Goal: Task Accomplishment & Management: Use online tool/utility

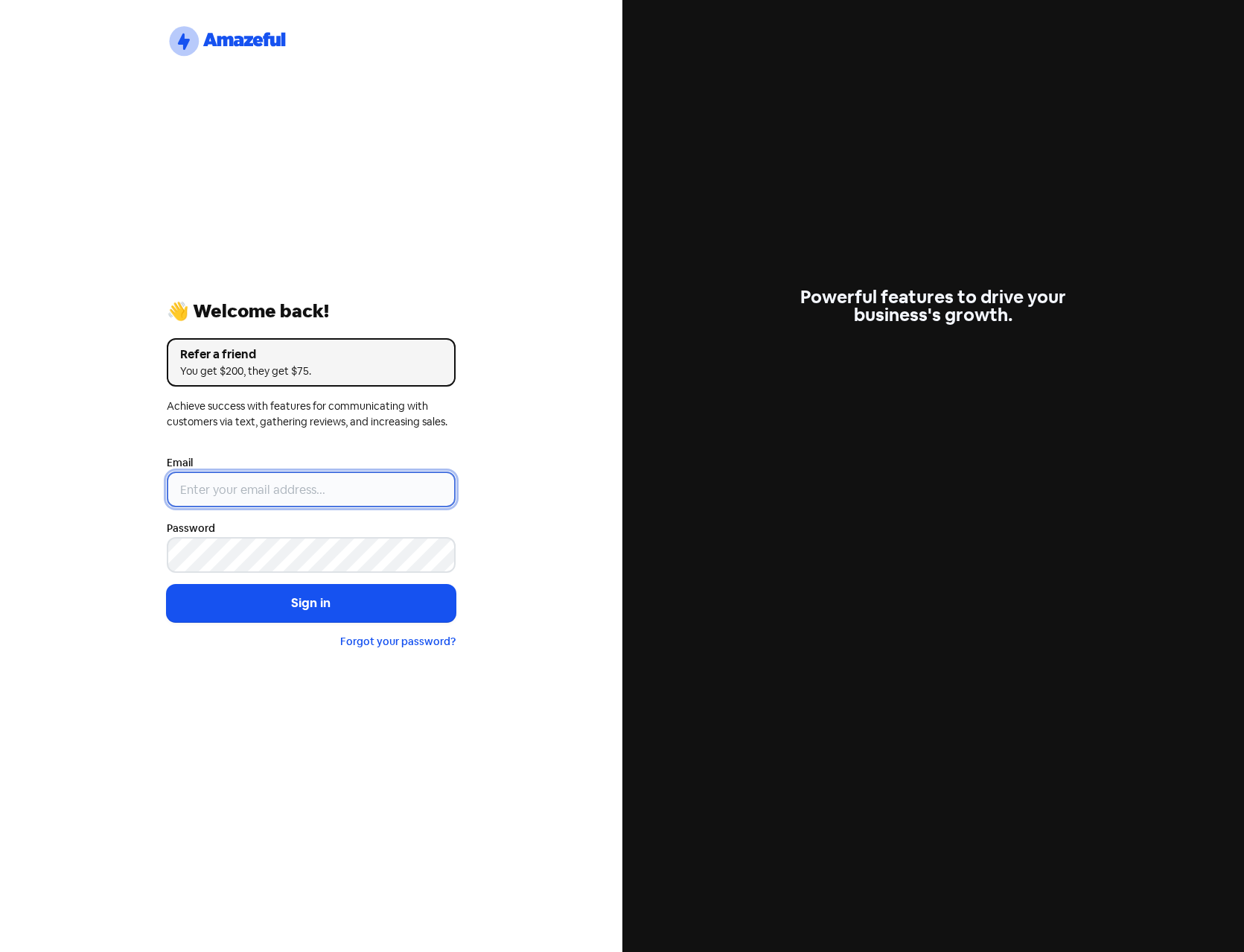
type input "[PERSON_NAME][EMAIL_ADDRESS][DOMAIN_NAME]"
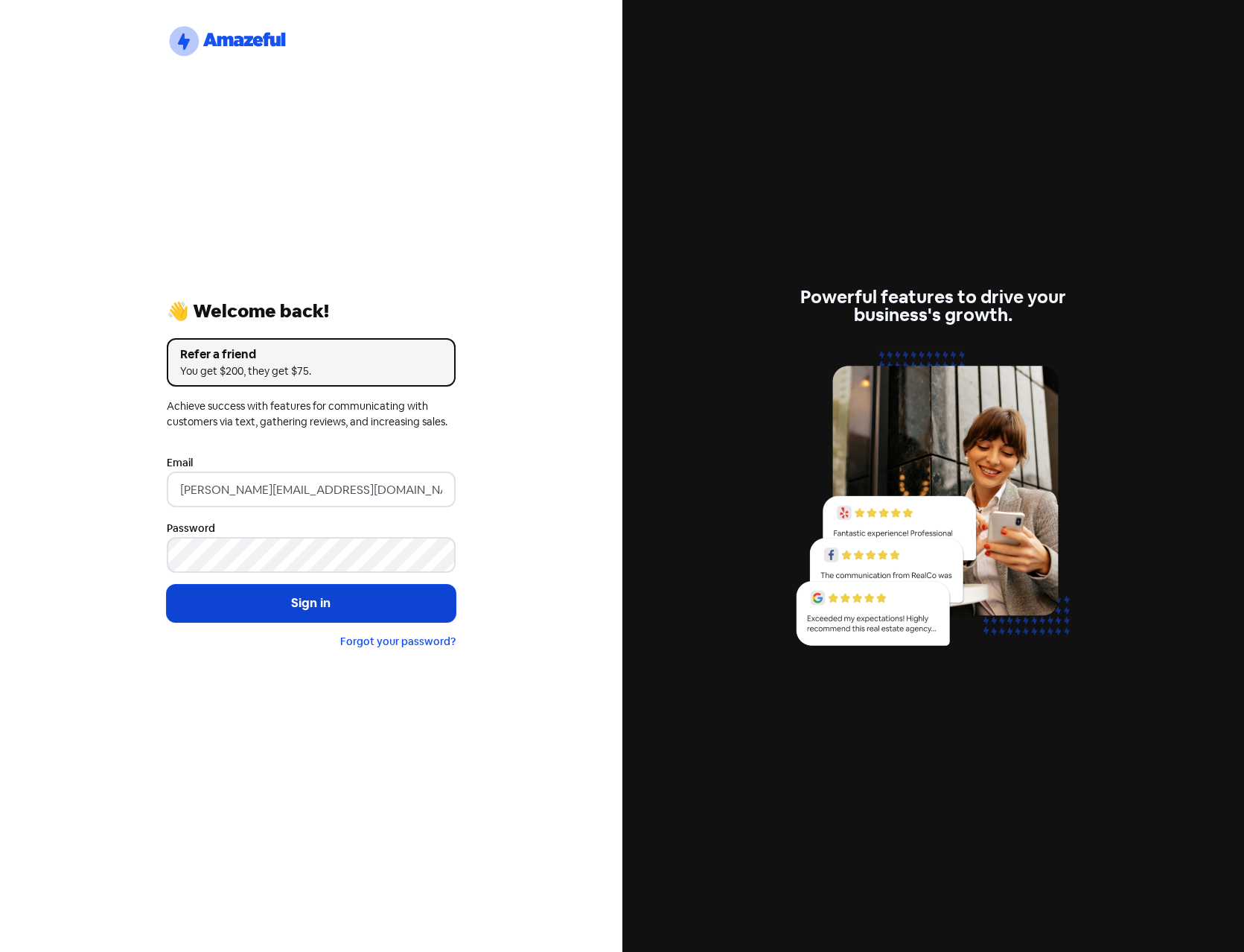
click at [306, 588] on button "Sign in" at bounding box center [311, 603] width 289 height 37
